Goal: Information Seeking & Learning: Learn about a topic

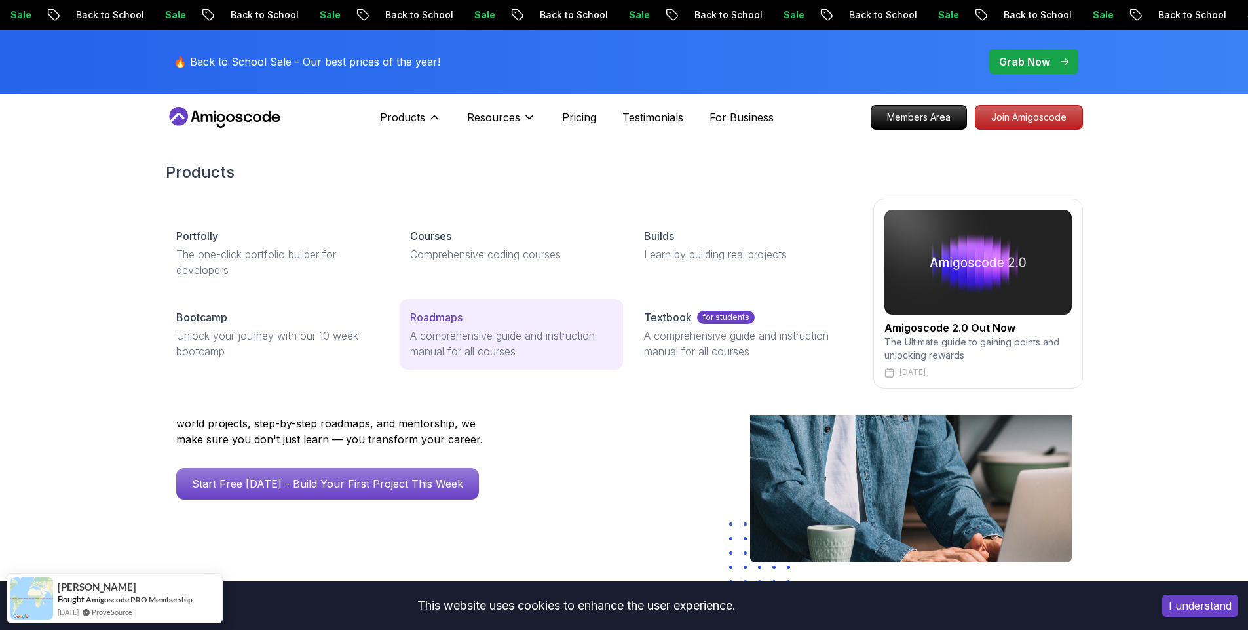
click at [440, 320] on p "Roadmaps" at bounding box center [436, 317] width 52 height 16
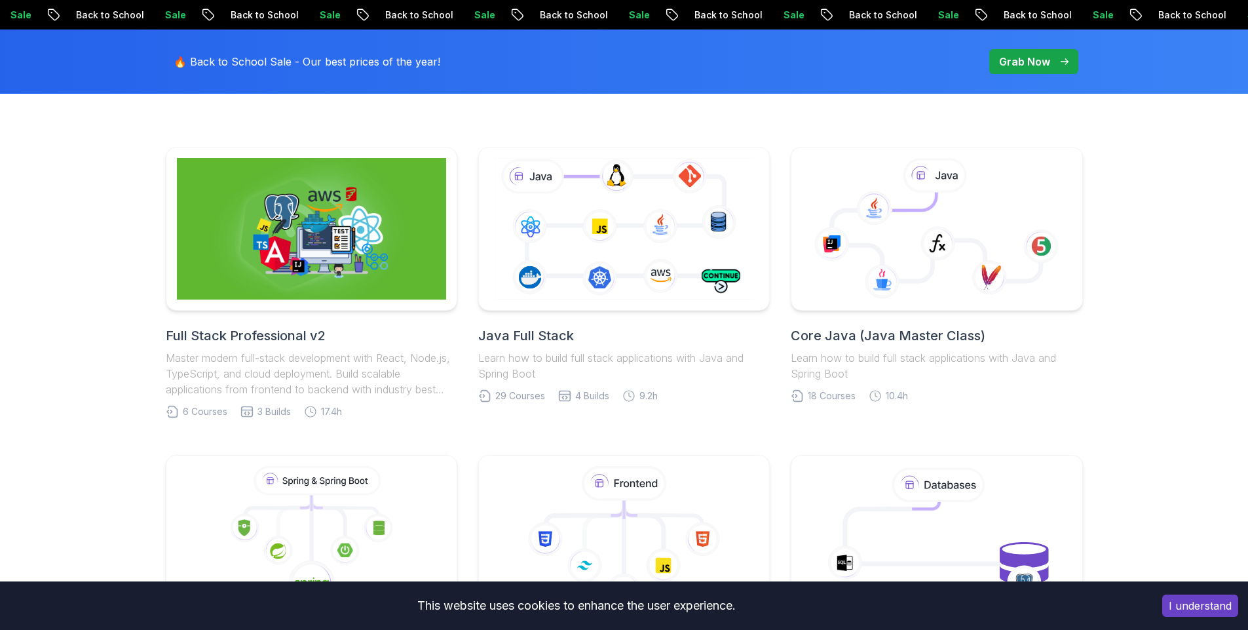
scroll to position [312, 0]
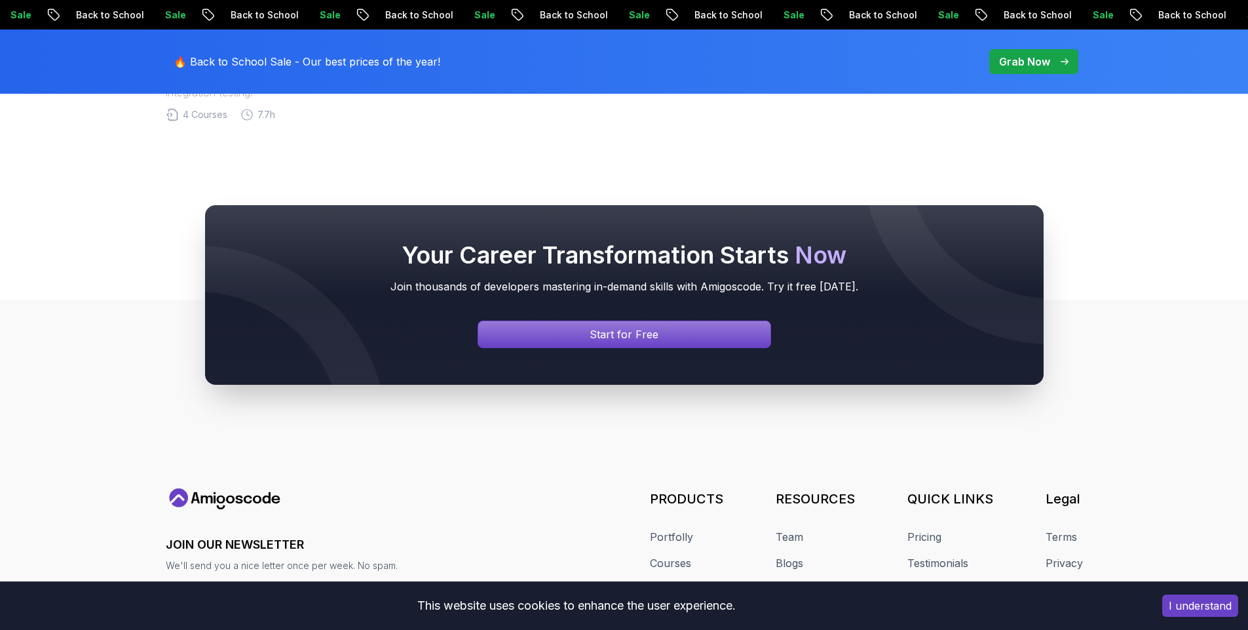
scroll to position [0, 0]
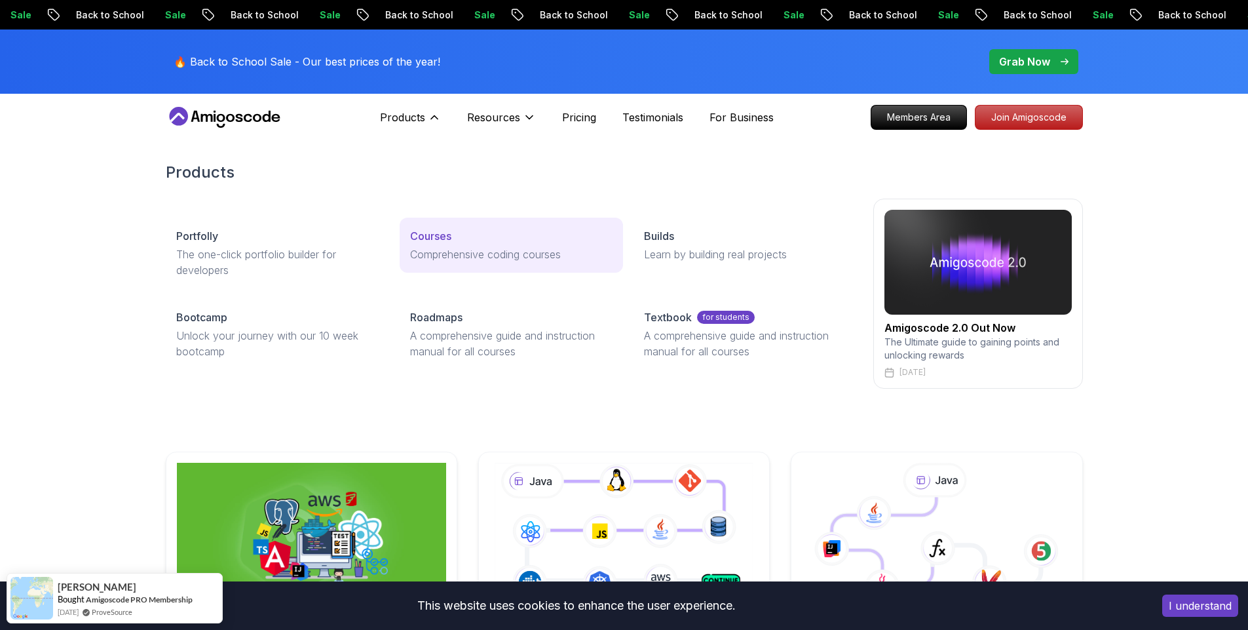
click at [476, 268] on link "Courses Comprehensive coding courses" at bounding box center [511, 245] width 223 height 55
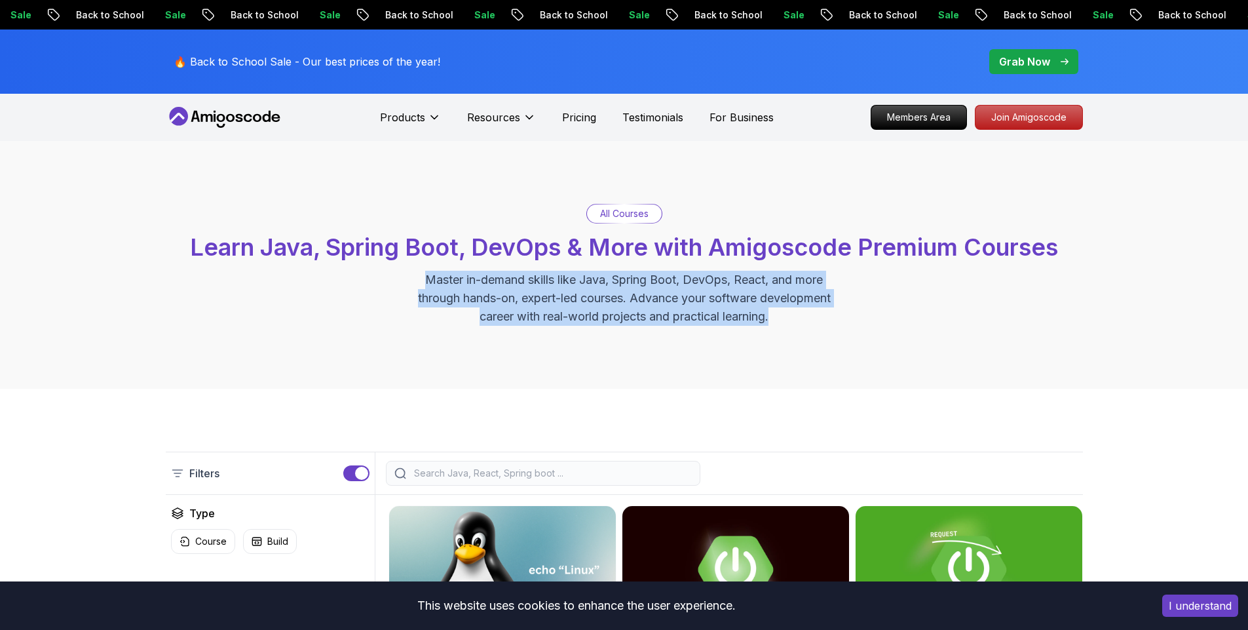
drag, startPoint x: 779, startPoint y: 320, endPoint x: 386, endPoint y: 282, distance: 394.3
click at [386, 282] on div "All Courses Learn Java, Spring Boot, DevOps & More with Amigoscode Premium Cour…" at bounding box center [625, 265] width 918 height 122
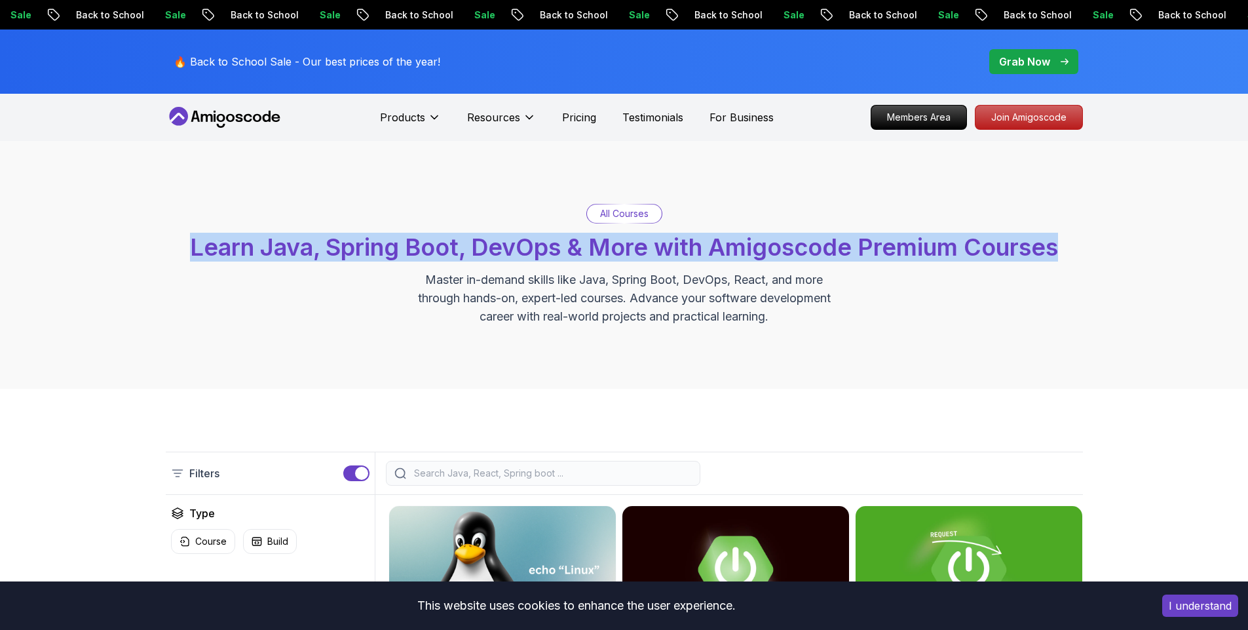
drag, startPoint x: 184, startPoint y: 246, endPoint x: 1161, endPoint y: 331, distance: 980.2
click at [1161, 331] on div "All Courses Learn Java, Spring Boot, DevOps & More with Amigoscode Premium Cour…" at bounding box center [624, 265] width 1248 height 248
